Goal: Complete application form

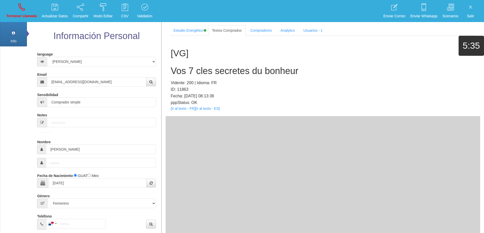
select select "3"
select select "2"
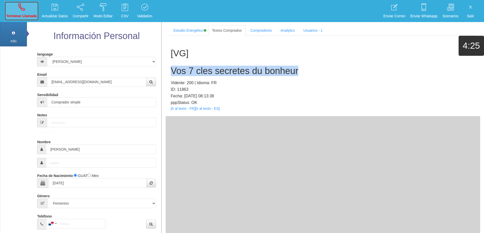
click at [21, 12] on link "Terminar Llamada" at bounding box center [22, 11] width 34 height 19
select select "0"
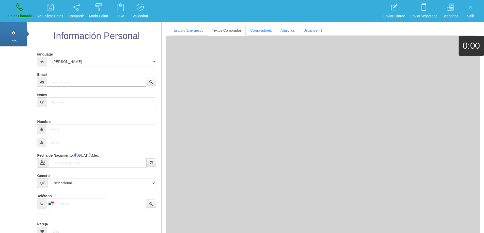
click at [97, 83] on input "Email" at bounding box center [96, 82] width 99 height 10
paste input "[EMAIL_ADDRESS][DOMAIN_NAME]"
type input "[EMAIL_ADDRESS][DOMAIN_NAME]"
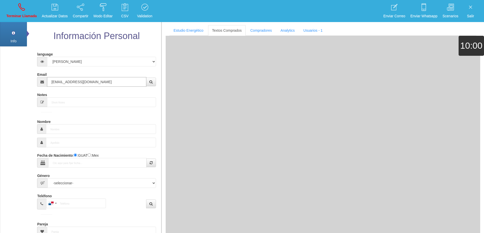
type input "[DATE]"
select select "4"
type input "[PERSON_NAME]"
select select "1"
type input "[EMAIL_ADDRESS][DOMAIN_NAME]"
